Goal: Contribute content: Contribute content

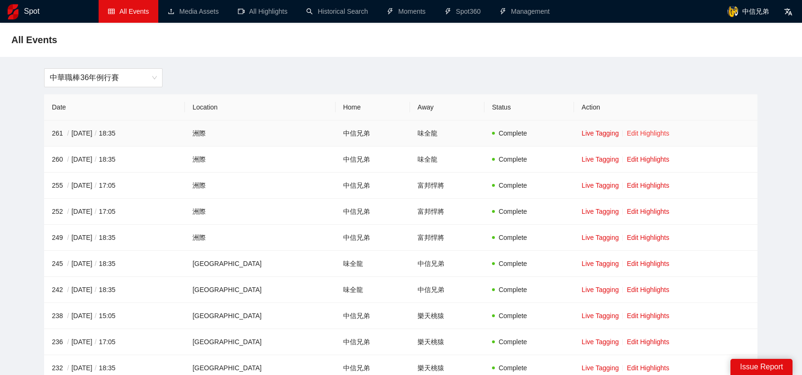
click at [643, 129] on link "Edit Highlights" at bounding box center [648, 133] width 43 height 8
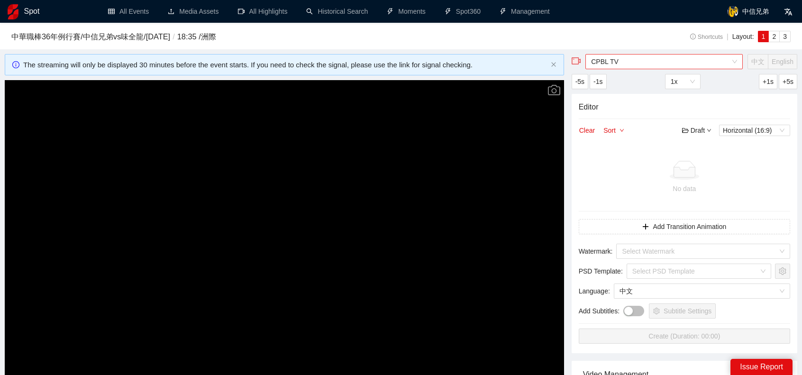
click at [669, 63] on span "CPBL TV" at bounding box center [664, 61] width 146 height 14
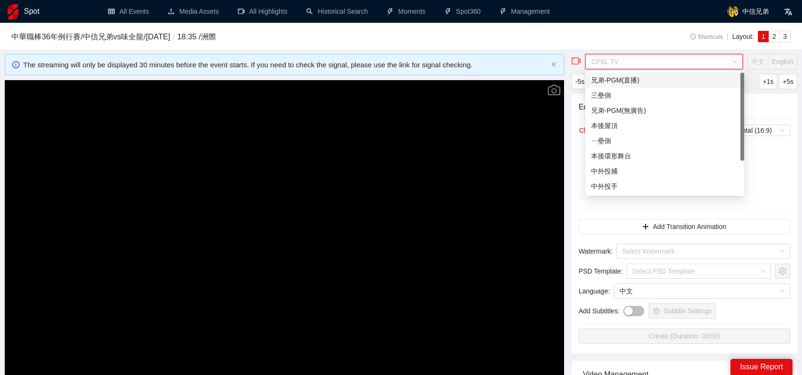
click at [618, 79] on div "兄弟-PGM(直播)" at bounding box center [664, 80] width 147 height 10
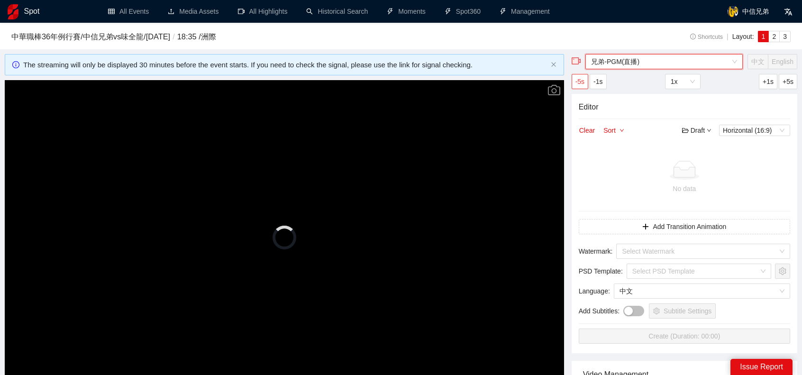
drag, startPoint x: 382, startPoint y: 152, endPoint x: 584, endPoint y: 88, distance: 212.2
click at [383, 151] on video "Video Player" at bounding box center [284, 237] width 559 height 315
click at [666, 64] on span "兄弟-PGM(直播)" at bounding box center [664, 61] width 146 height 14
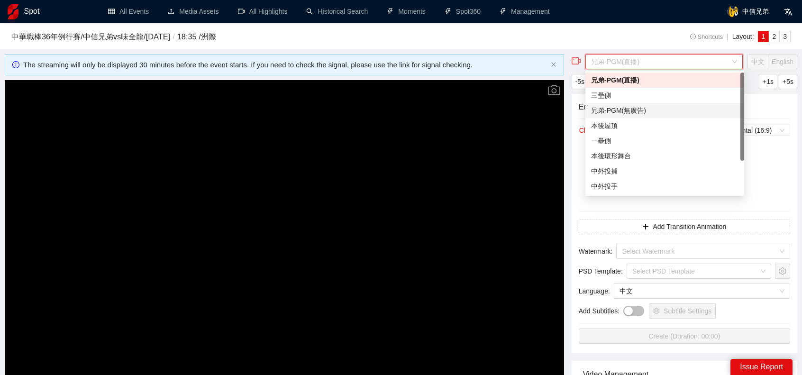
click at [636, 105] on div "兄弟-PGM(無廣告)" at bounding box center [664, 110] width 147 height 10
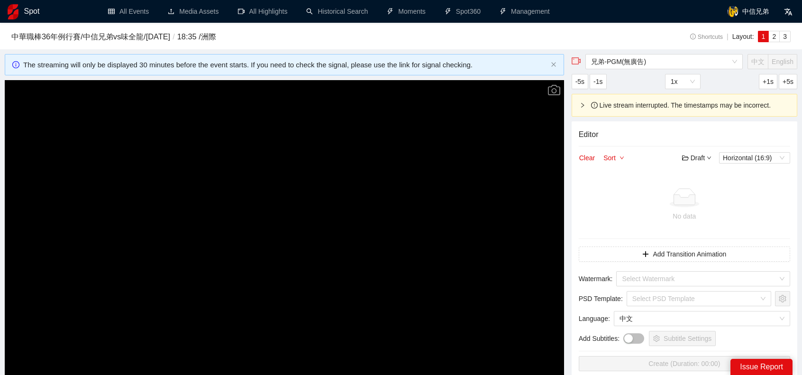
click at [364, 176] on video "Video Player" at bounding box center [284, 237] width 559 height 315
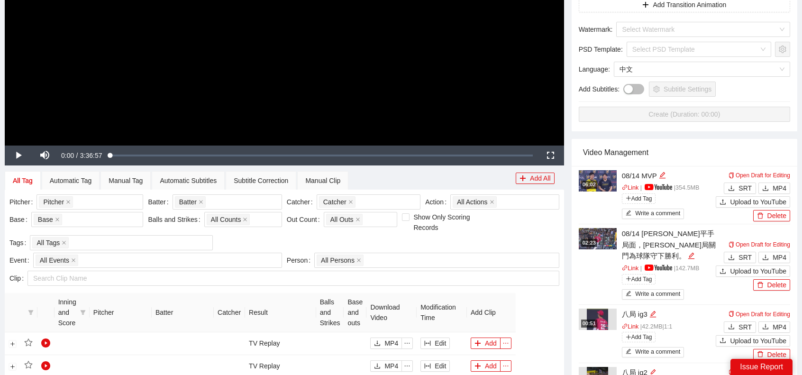
scroll to position [284, 0]
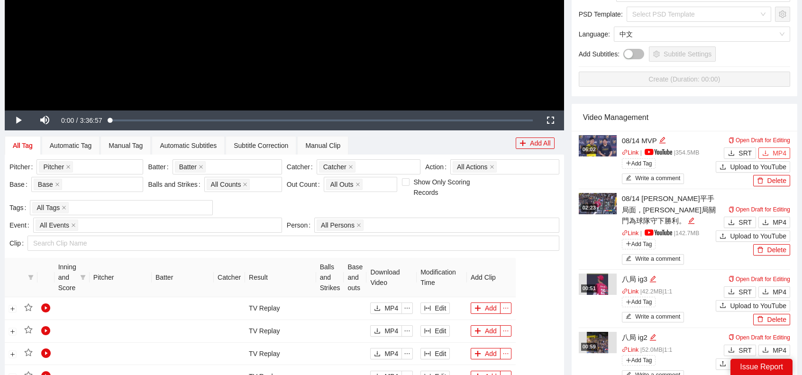
click at [775, 154] on span "MP4" at bounding box center [779, 153] width 14 height 10
click at [772, 225] on button "MP4" at bounding box center [774, 222] width 32 height 11
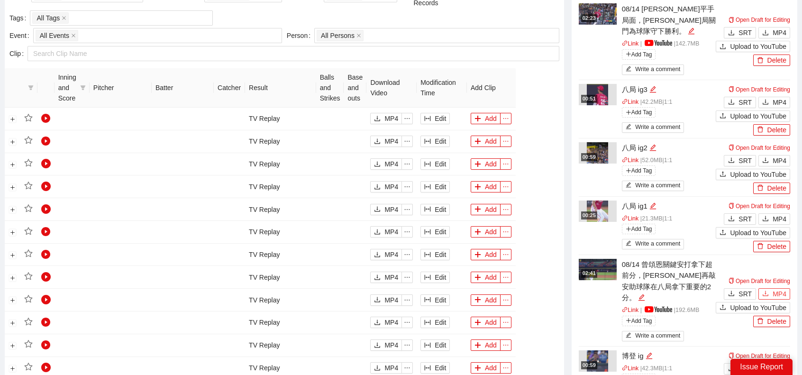
click at [782, 291] on span "MP4" at bounding box center [779, 294] width 14 height 10
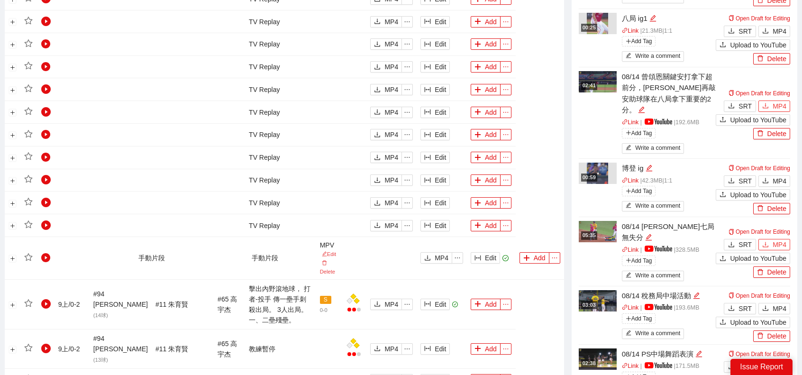
scroll to position [663, 0]
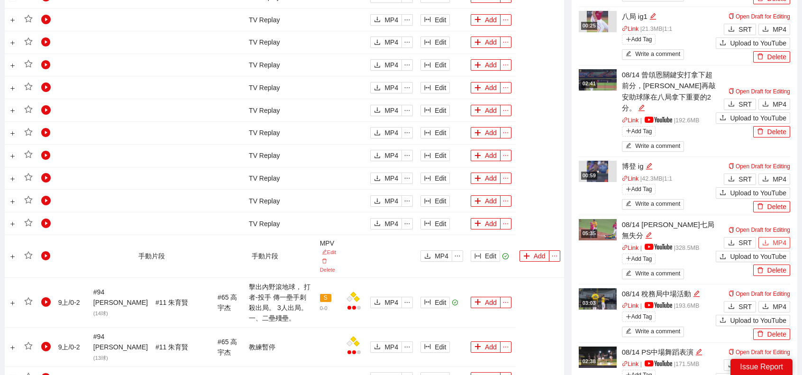
click at [772, 237] on button "MP4" at bounding box center [774, 242] width 32 height 11
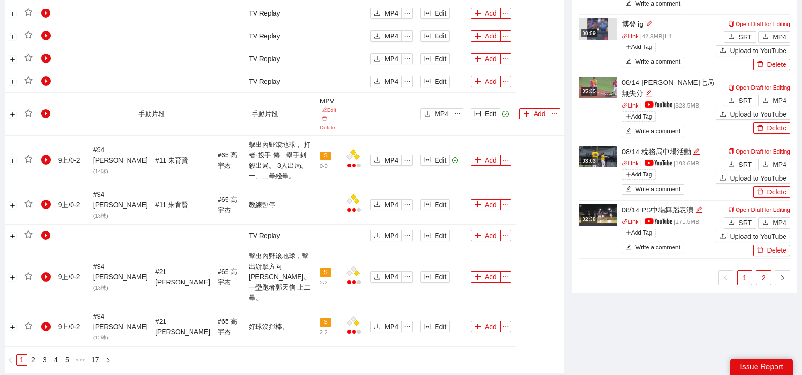
click at [767, 271] on link "2" at bounding box center [763, 278] width 14 height 14
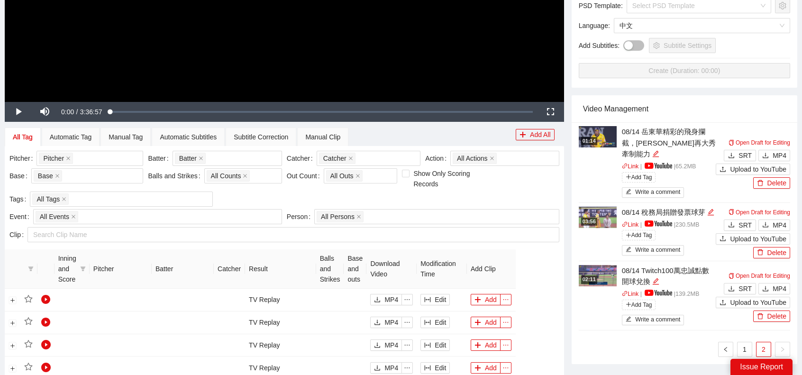
scroll to position [190, 0]
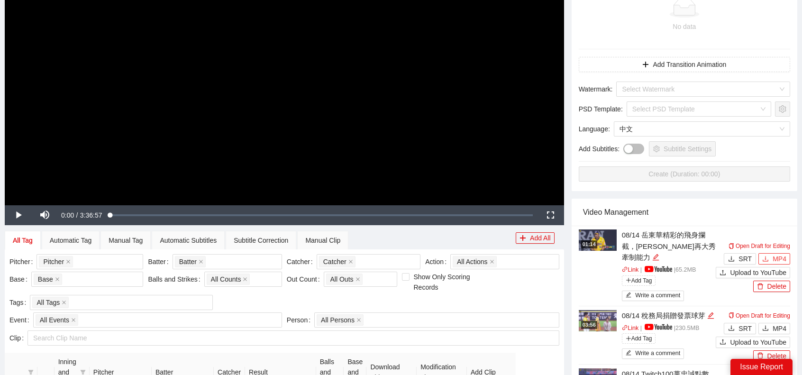
click at [785, 255] on span "MP4" at bounding box center [779, 259] width 14 height 10
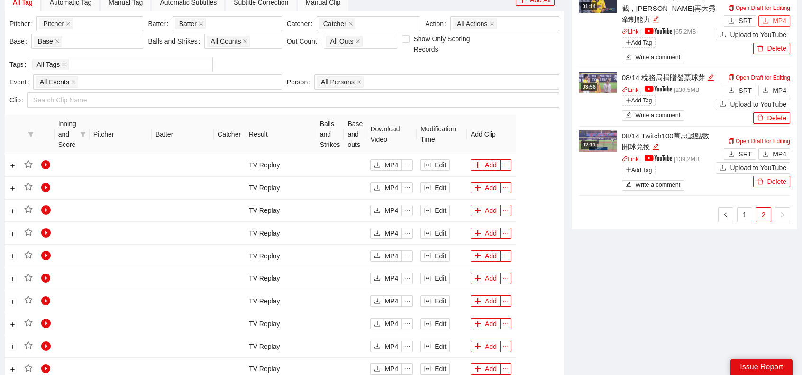
scroll to position [284, 0]
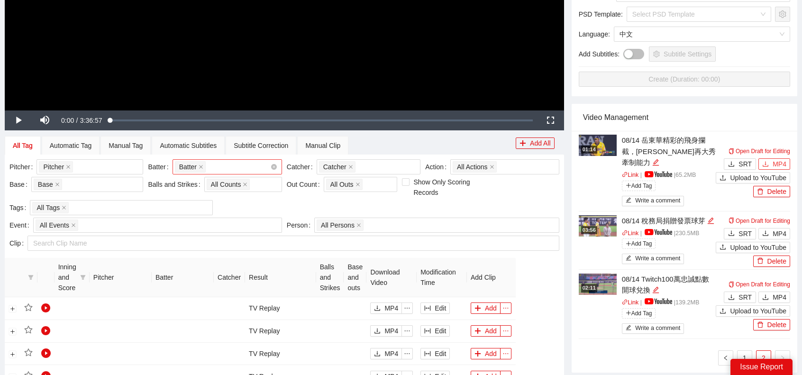
click at [213, 167] on div "Batter + 0 ..." at bounding box center [222, 166] width 95 height 13
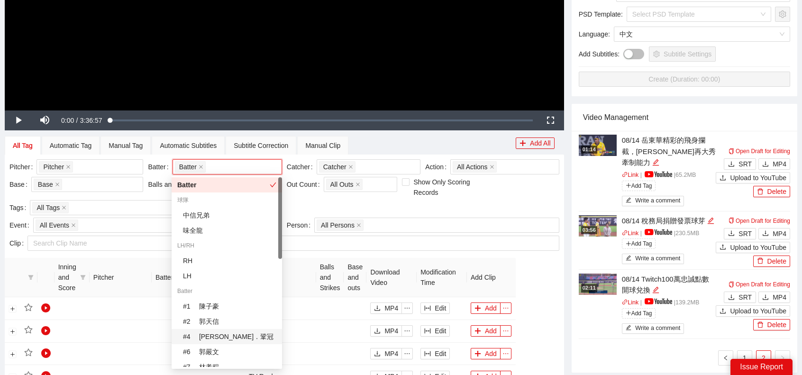
scroll to position [142, 0]
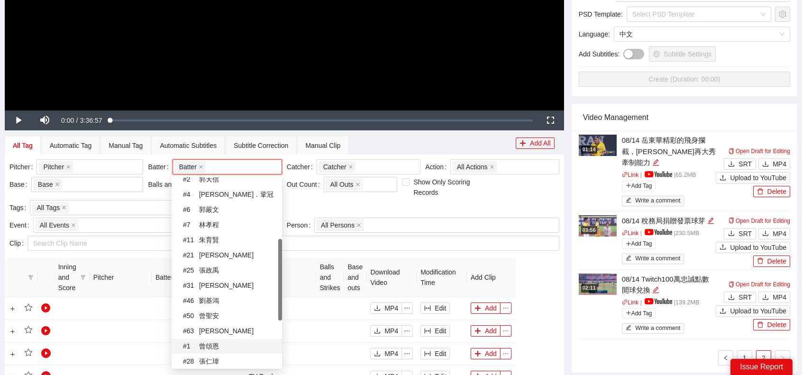
click at [222, 350] on div "# 1 曾頌恩" at bounding box center [229, 346] width 93 height 10
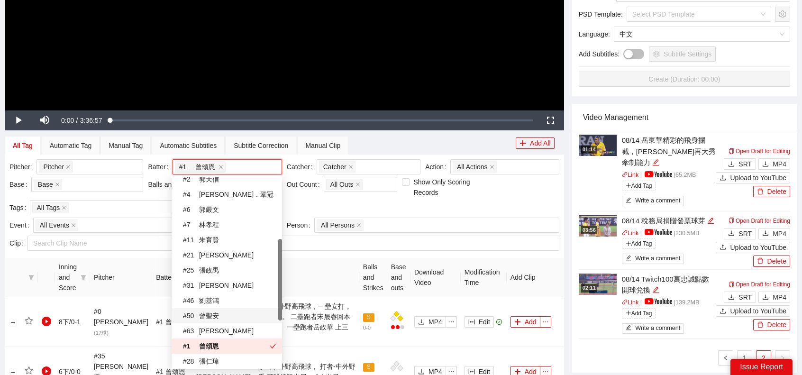
click at [445, 252] on div "Clip Search Clip Name" at bounding box center [284, 245] width 554 height 18
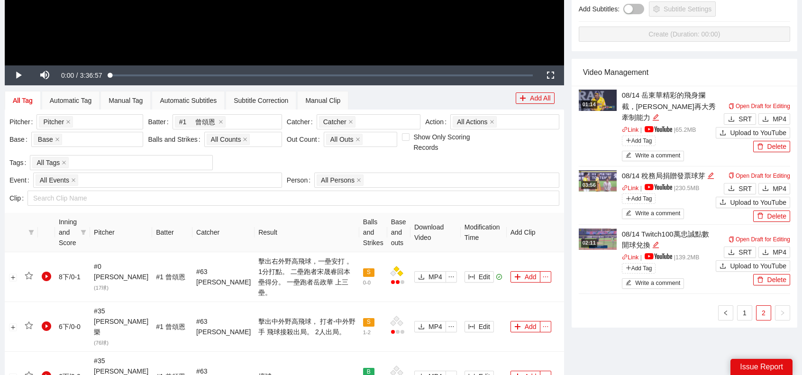
scroll to position [332, 0]
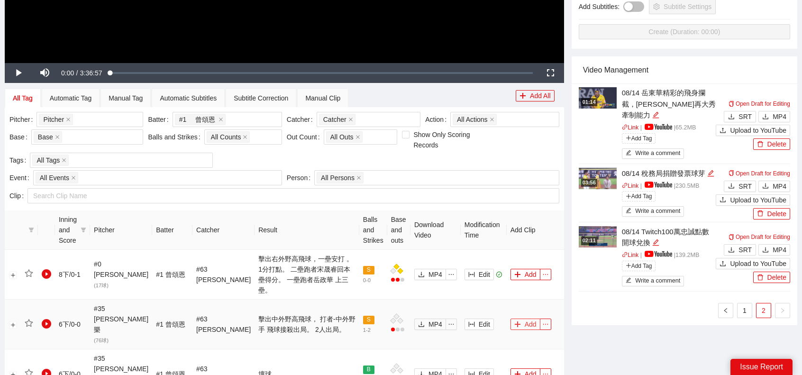
click at [516, 324] on icon "plus" at bounding box center [517, 324] width 5 height 0
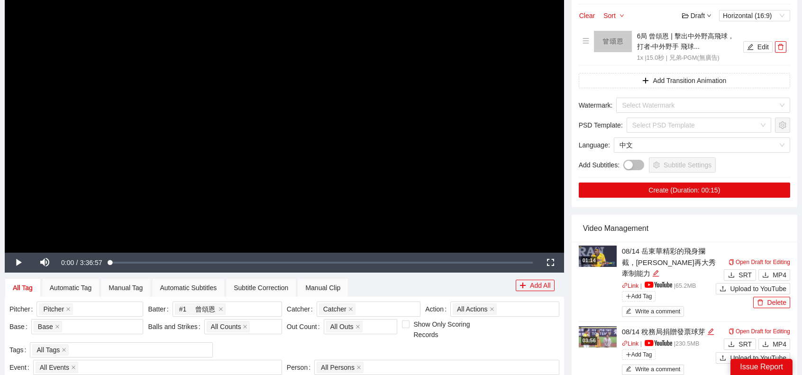
scroll to position [0, 0]
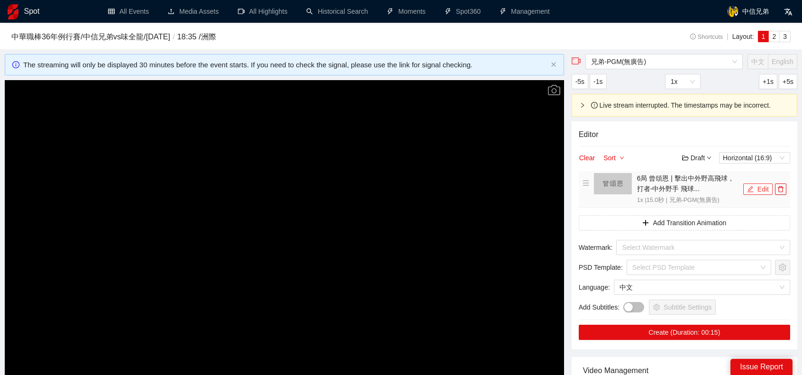
click at [759, 185] on button "Edit" at bounding box center [757, 188] width 29 height 11
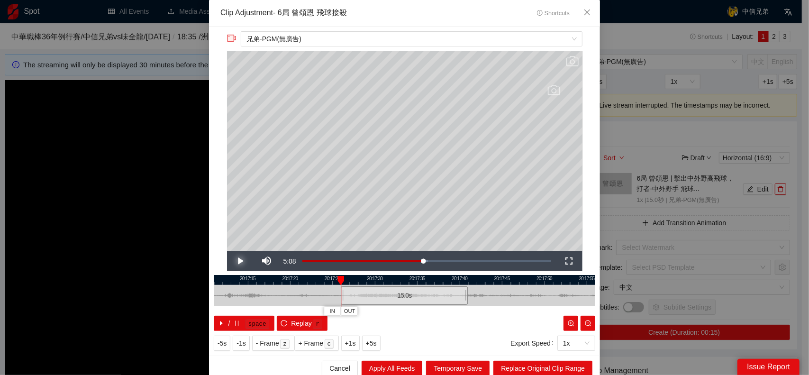
drag, startPoint x: 236, startPoint y: 263, endPoint x: 292, endPoint y: 273, distance: 56.8
click at [240, 261] on span "Video Player" at bounding box center [240, 261] width 0 height 0
drag, startPoint x: 461, startPoint y: 292, endPoint x: 629, endPoint y: 305, distance: 168.7
click at [629, 305] on div "**********" at bounding box center [404, 187] width 809 height 375
click at [527, 366] on span "Replace Original Clip Range" at bounding box center [543, 368] width 84 height 10
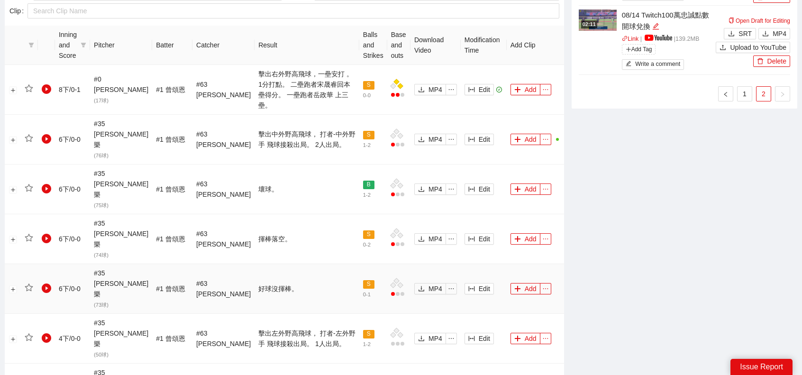
scroll to position [427, 0]
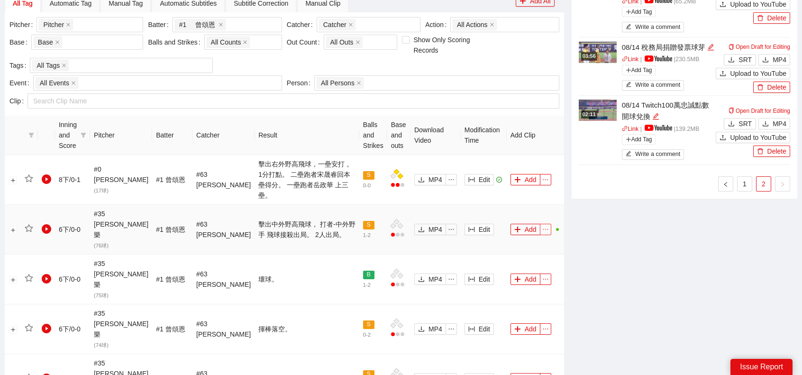
click at [540, 226] on span "ellipsis" at bounding box center [545, 229] width 10 height 7
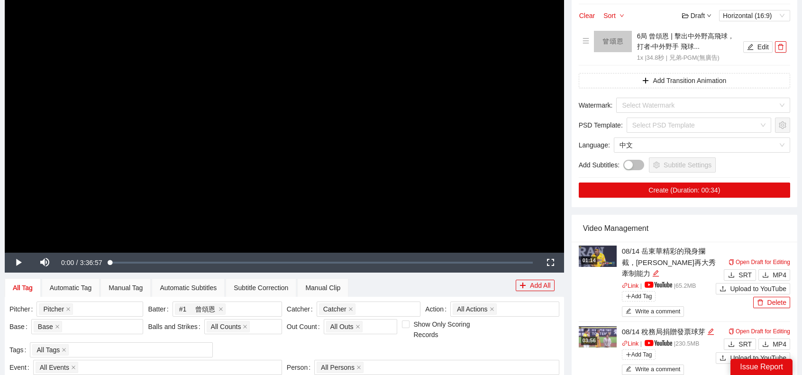
scroll to position [332, 0]
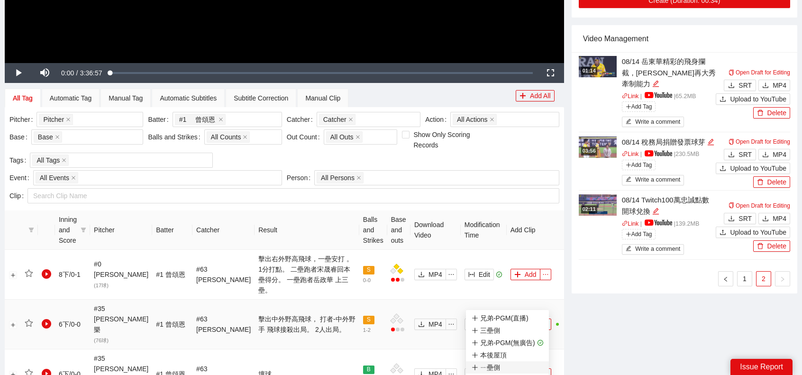
click at [496, 368] on div "ㄧ壘側" at bounding box center [486, 367] width 28 height 10
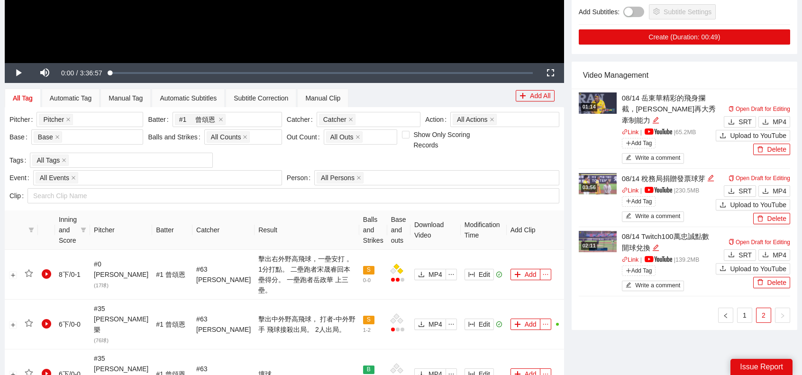
scroll to position [0, 0]
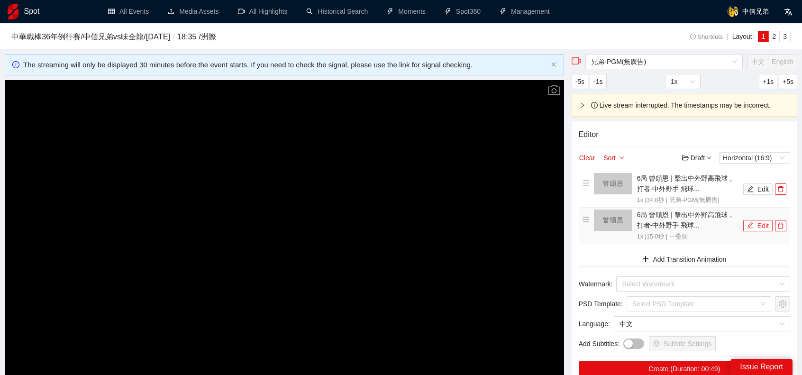
click at [752, 220] on button "Edit" at bounding box center [757, 225] width 29 height 11
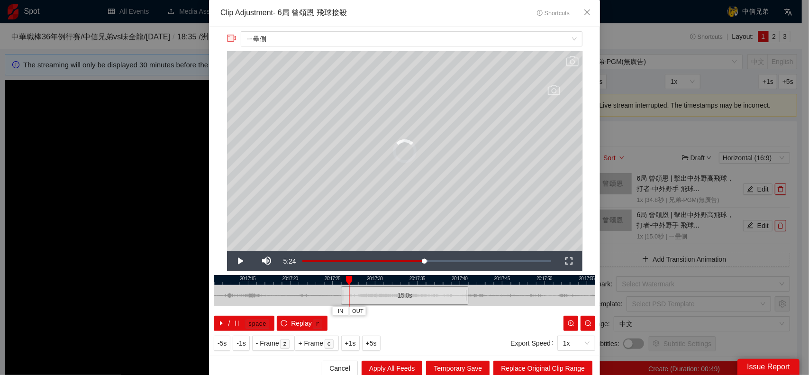
click at [464, 295] on div at bounding box center [467, 295] width 6 height 21
drag, startPoint x: 465, startPoint y: 295, endPoint x: 473, endPoint y: 295, distance: 7.6
click at [473, 295] on div at bounding box center [476, 295] width 6 height 21
drag, startPoint x: 474, startPoint y: 295, endPoint x: 658, endPoint y: 293, distance: 183.9
click at [658, 293] on div "**********" at bounding box center [404, 187] width 809 height 375
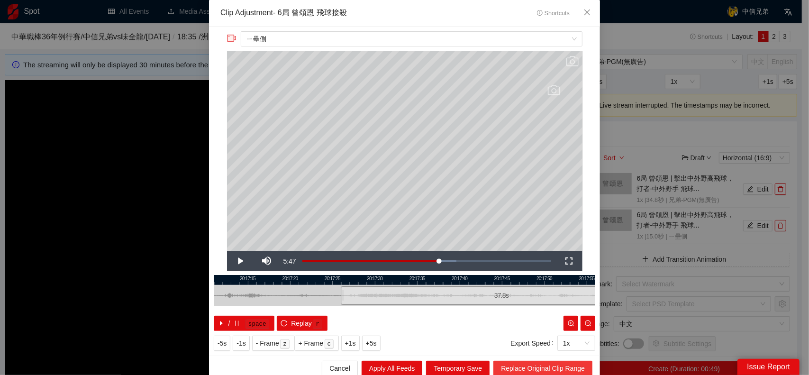
click at [548, 366] on span "Replace Original Clip Range" at bounding box center [543, 368] width 84 height 10
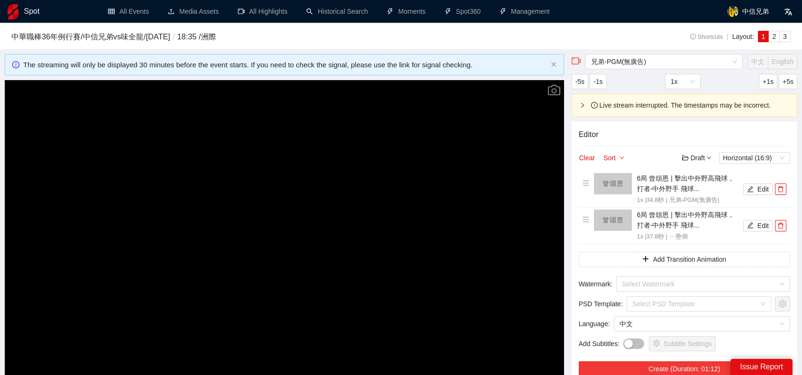
click at [692, 363] on button "Create (Duration: 01:12)" at bounding box center [684, 368] width 211 height 15
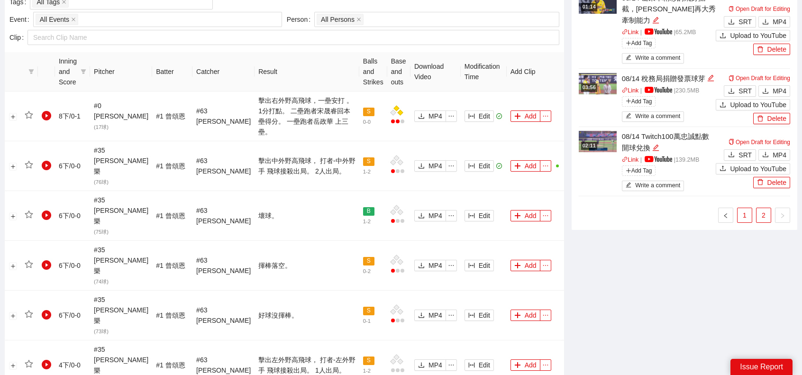
click at [749, 208] on link "1" at bounding box center [744, 215] width 14 height 14
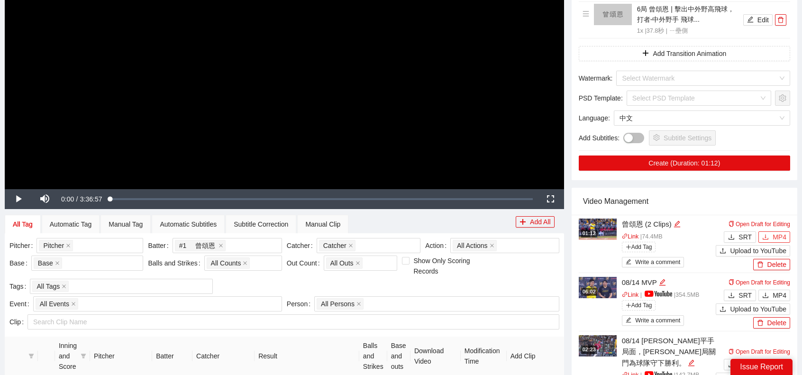
click at [778, 237] on span "MP4" at bounding box center [779, 237] width 14 height 10
